Goal: Find contact information: Find contact information

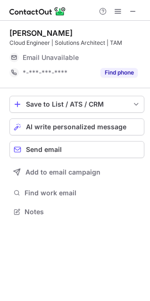
scroll to position [4, 4]
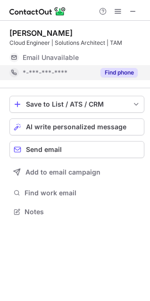
click at [118, 68] on button "Find phone" at bounding box center [119, 72] width 37 height 9
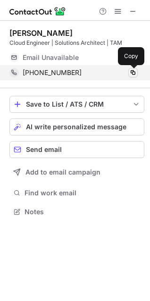
click at [133, 71] on span at bounding box center [133, 73] width 8 height 8
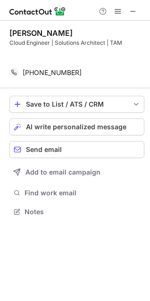
scroll to position [190, 150]
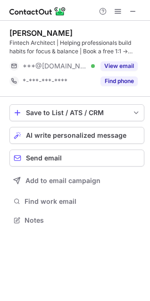
scroll to position [213, 150]
